Goal: Information Seeking & Learning: Find specific fact

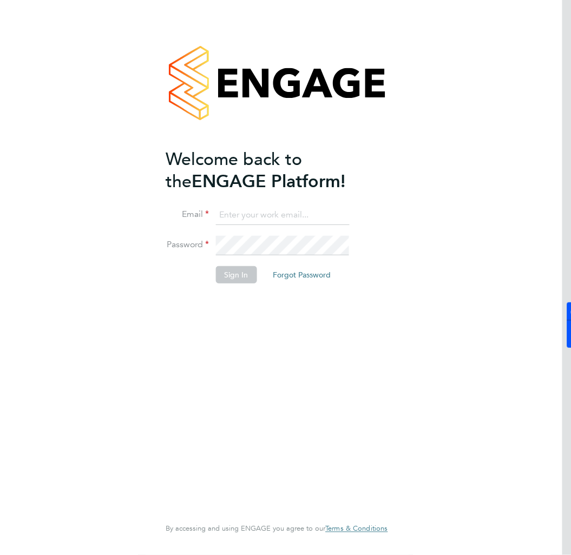
type input "william.heath@ganymedesolutions.co.uk"
click at [239, 272] on button "Sign In" at bounding box center [235, 274] width 41 height 17
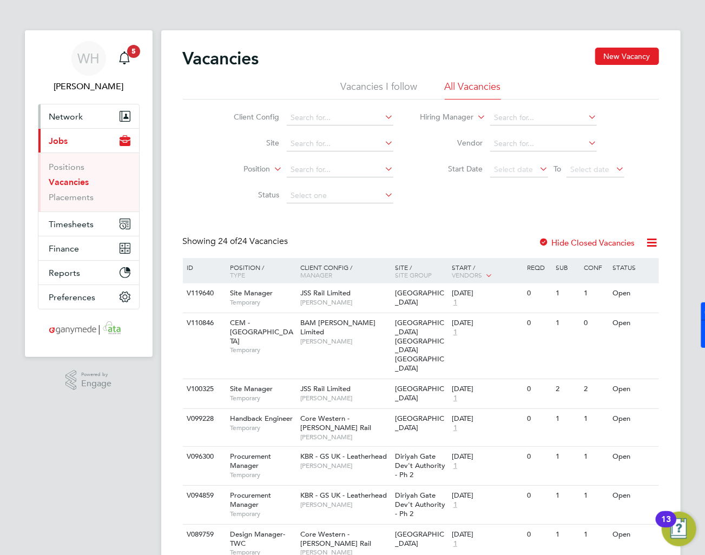
click at [68, 115] on span "Network" at bounding box center [66, 117] width 34 height 10
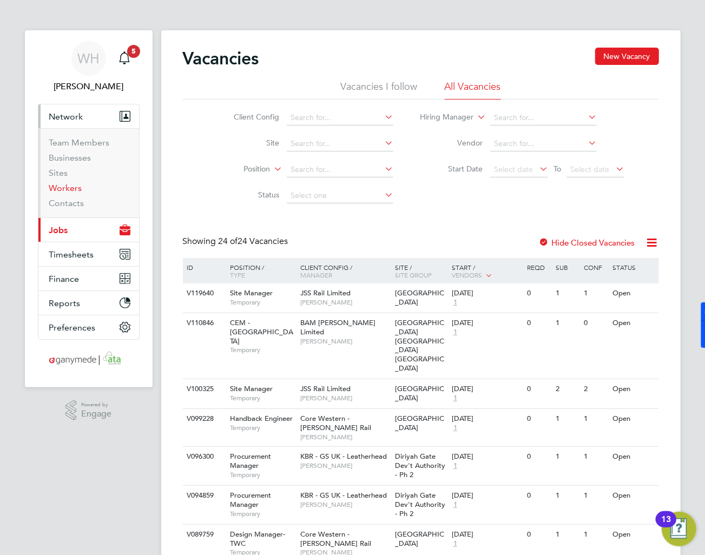
click at [66, 187] on link "Workers" at bounding box center [65, 188] width 33 height 10
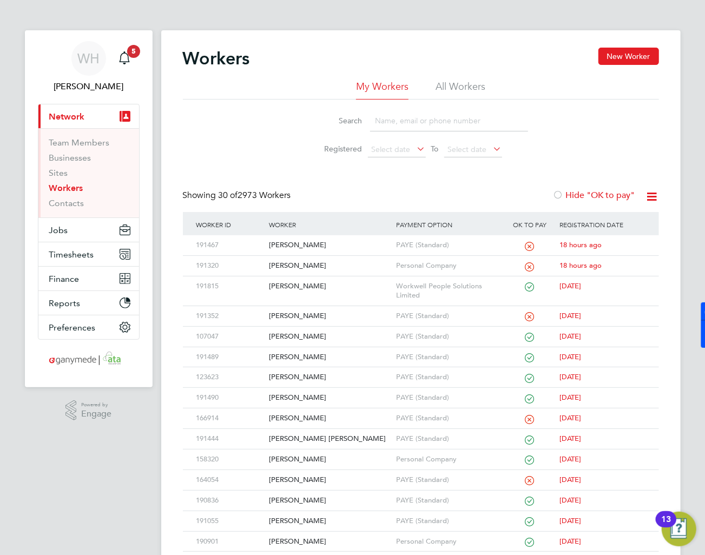
click at [395, 126] on input at bounding box center [449, 120] width 158 height 21
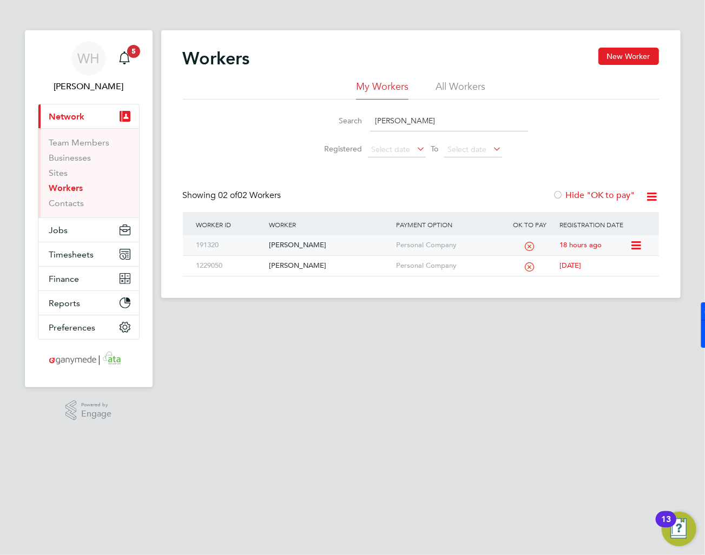
type input "johna"
click at [246, 246] on div "191320" at bounding box center [230, 246] width 73 height 20
